Goal: Transaction & Acquisition: Purchase product/service

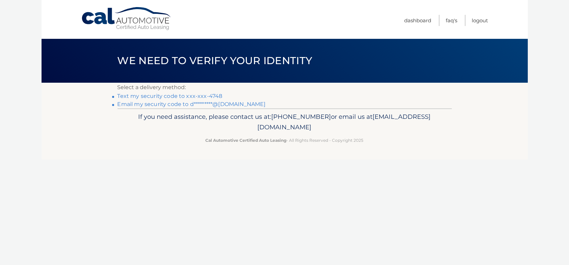
click at [213, 96] on link "Text my security code to xxx-xxx-4748" at bounding box center [170, 96] width 105 height 6
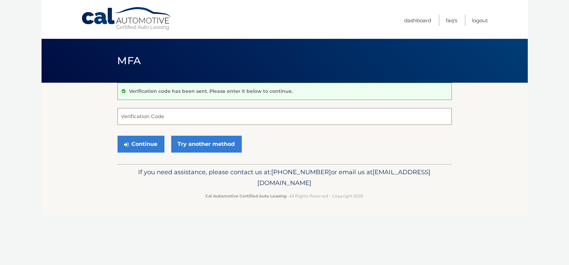
click at [208, 114] on input "Verification Code" at bounding box center [285, 116] width 335 height 17
type input "075084"
click at [146, 141] on button "Continue" at bounding box center [141, 144] width 47 height 17
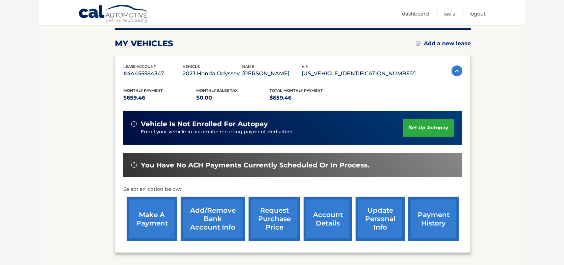
scroll to position [135, 0]
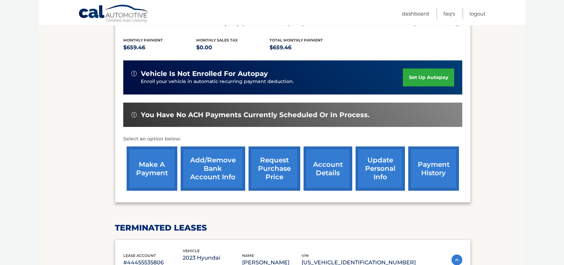
click at [160, 169] on link "make a payment" at bounding box center [152, 169] width 51 height 44
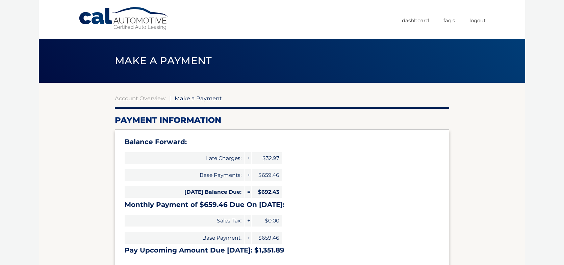
select select "Yzg0MjBhOWItYjdkZi00OGNiLTg3YzktZDY5ZjY3NzA5ZDk4"
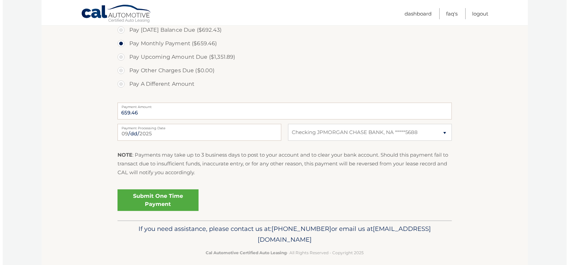
scroll to position [263, 0]
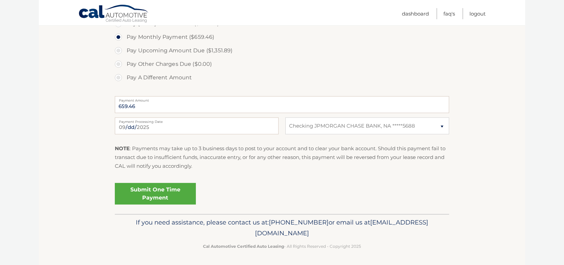
click at [159, 192] on link "Submit One Time Payment" at bounding box center [155, 194] width 81 height 22
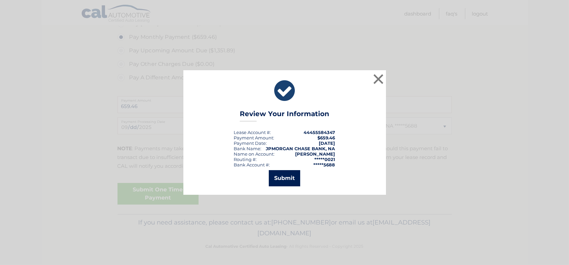
click at [294, 180] on button "Submit" at bounding box center [284, 178] width 31 height 16
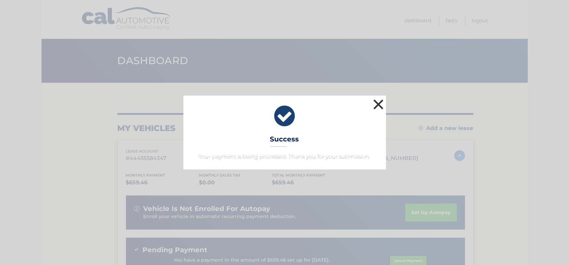
drag, startPoint x: 379, startPoint y: 106, endPoint x: 377, endPoint y: 136, distance: 29.4
click at [378, 107] on button "×" at bounding box center [379, 105] width 14 height 14
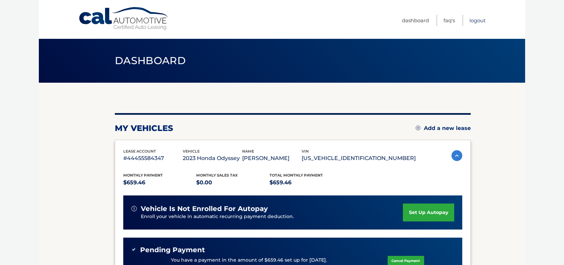
click at [479, 20] on link "Logout" at bounding box center [478, 20] width 16 height 11
